Goal: Task Accomplishment & Management: Use online tool/utility

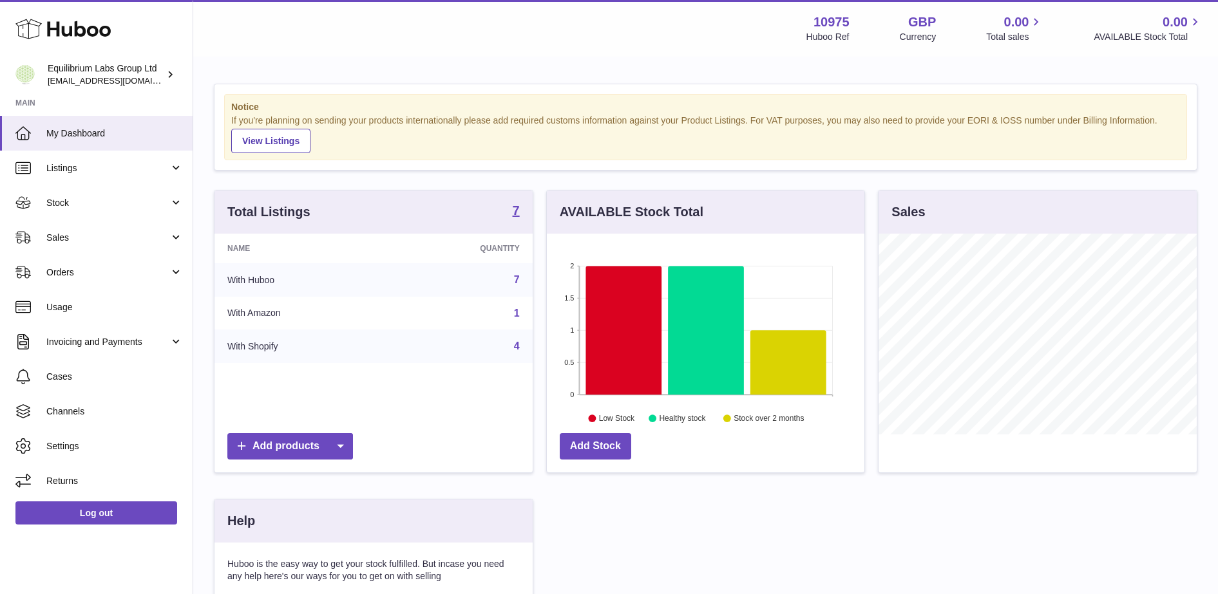
scroll to position [201, 317]
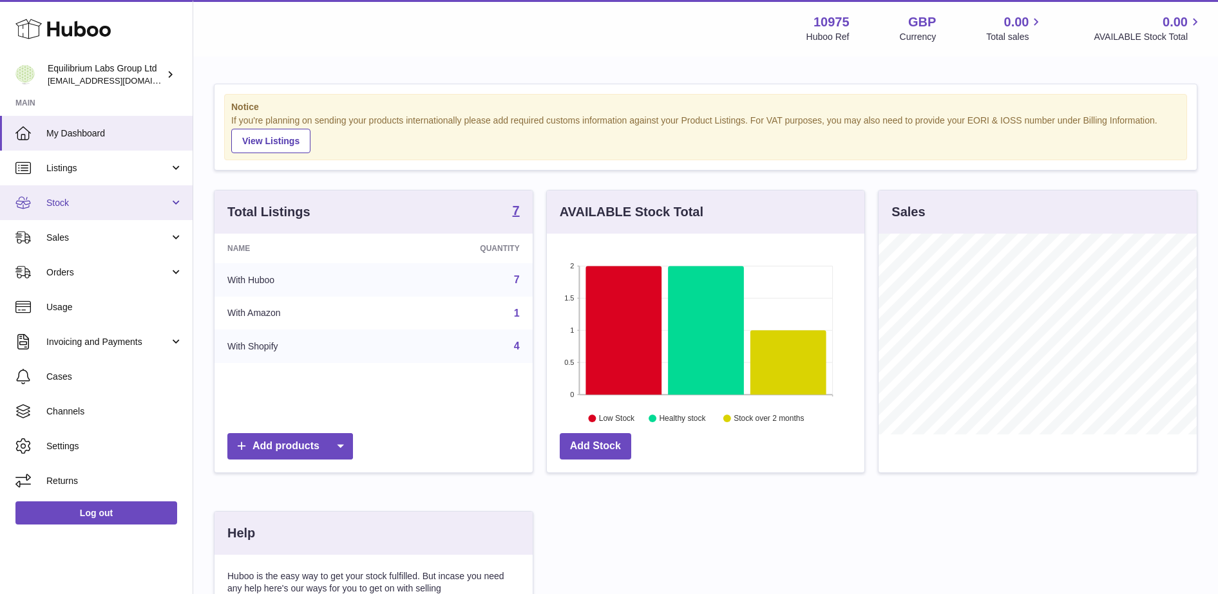
click at [95, 196] on link "Stock" at bounding box center [96, 202] width 193 height 35
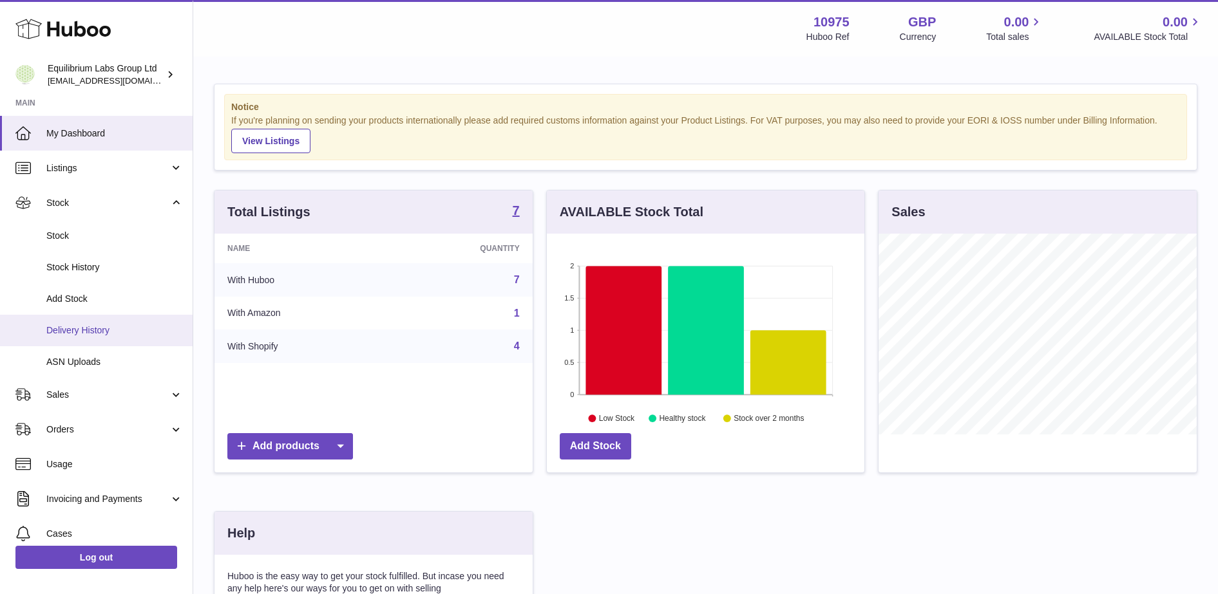
click at [125, 339] on link "Delivery History" at bounding box center [96, 331] width 193 height 32
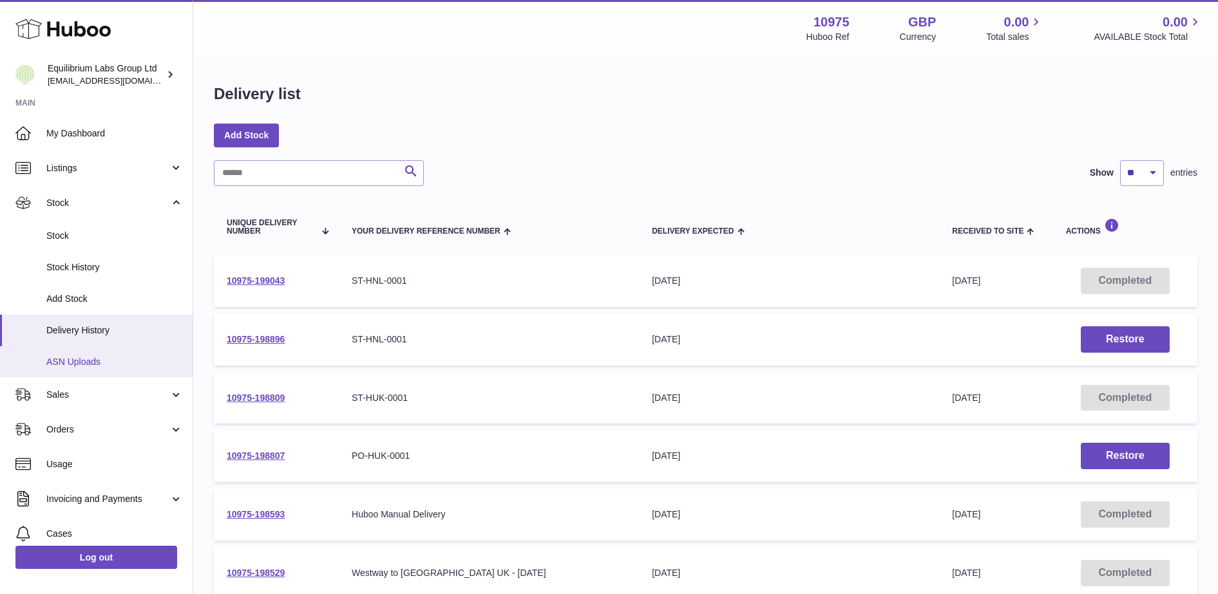
click at [109, 361] on span "ASN Uploads" at bounding box center [114, 362] width 137 height 12
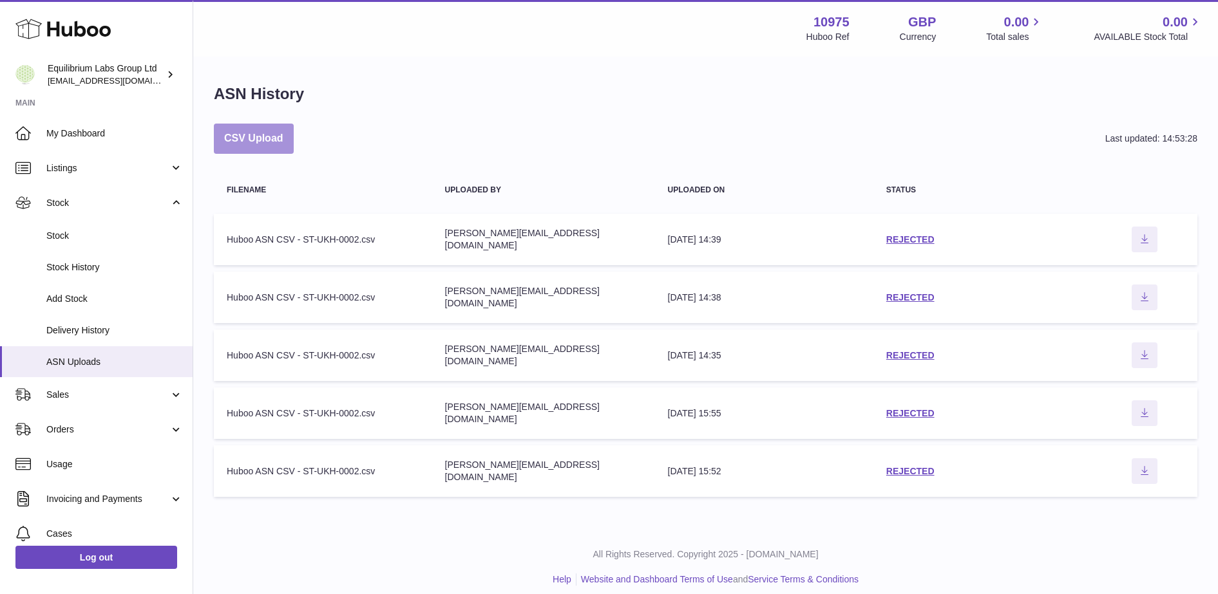
click at [278, 153] on button "CSV Upload" at bounding box center [254, 139] width 80 height 30
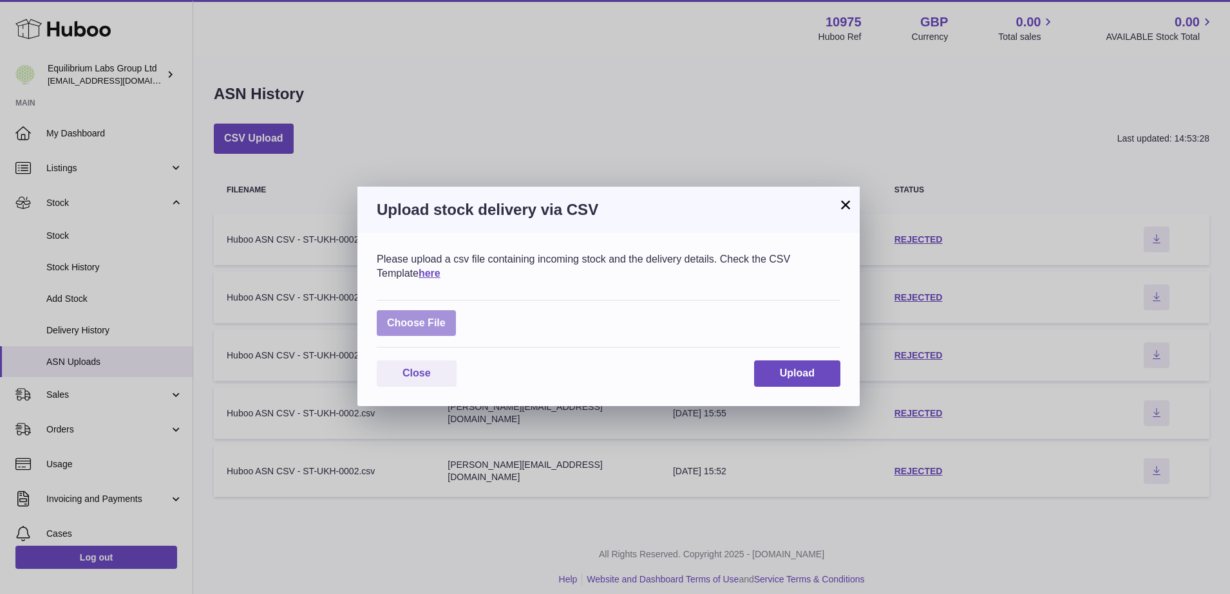
click at [426, 325] on label at bounding box center [416, 323] width 79 height 26
click at [446, 317] on input "file" at bounding box center [446, 317] width 1 height 1
type input "**********"
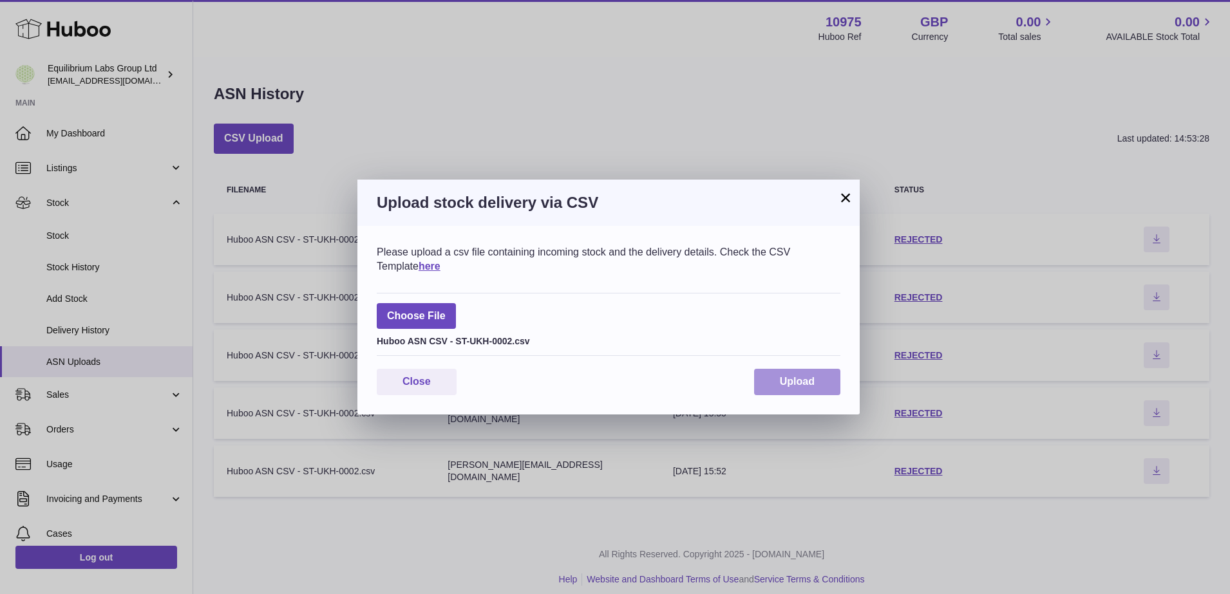
click at [788, 387] on span "Upload" at bounding box center [797, 381] width 35 height 11
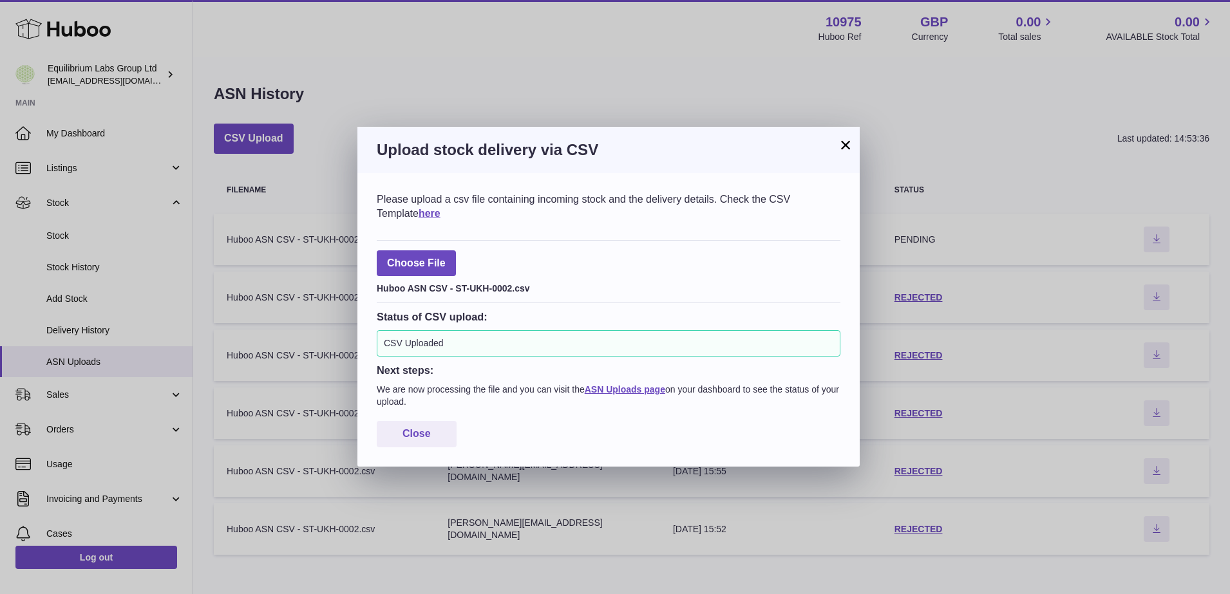
click at [847, 142] on button "×" at bounding box center [845, 144] width 15 height 15
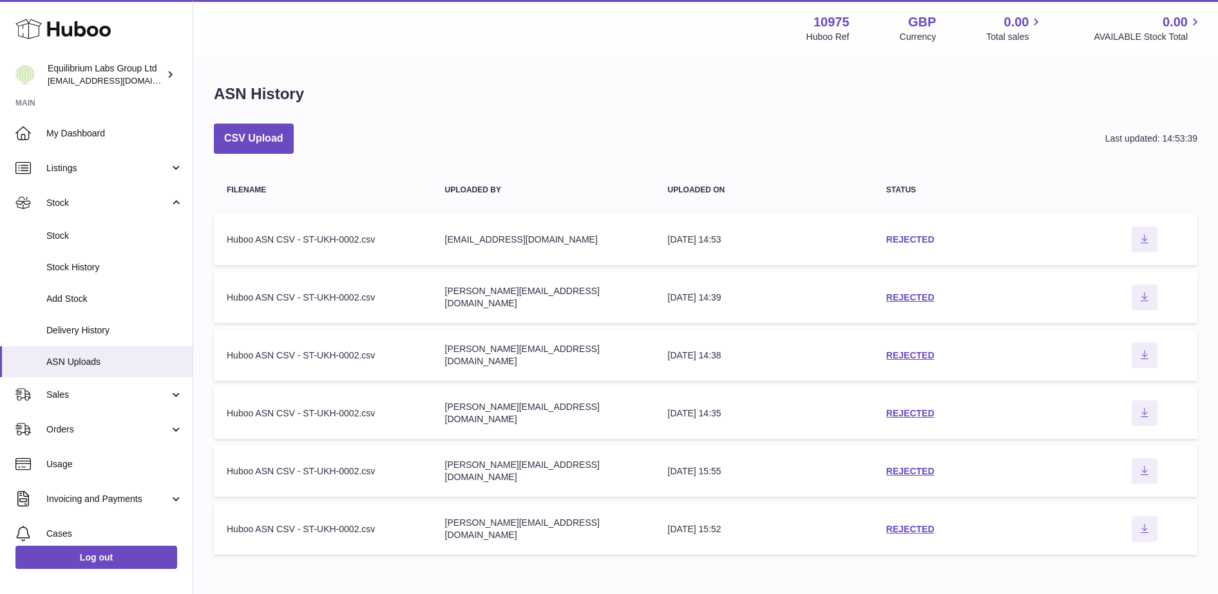
click at [903, 238] on link "REJECTED" at bounding box center [910, 239] width 48 height 10
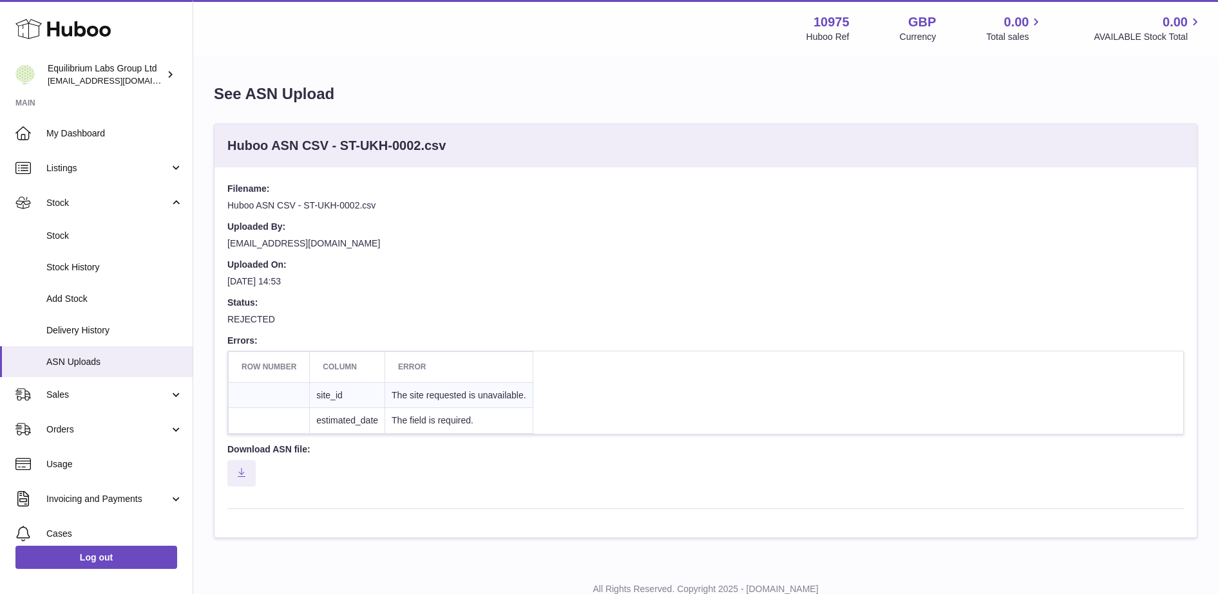
click at [465, 425] on td "The field is required." at bounding box center [459, 421] width 148 height 26
drag, startPoint x: 465, startPoint y: 425, endPoint x: 476, endPoint y: 448, distance: 25.6
click at [476, 448] on dt "Download ASN file:" at bounding box center [705, 452] width 956 height 17
click at [505, 419] on td "The field is required." at bounding box center [459, 421] width 148 height 26
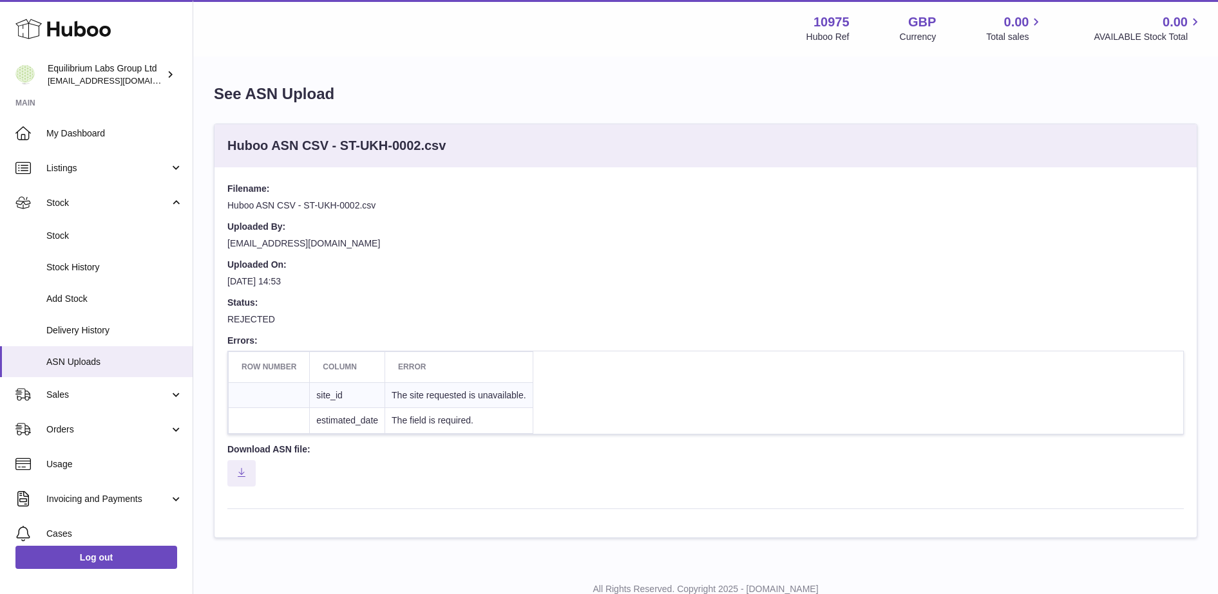
click at [505, 419] on td "The field is required." at bounding box center [459, 421] width 148 height 26
